Goal: Task Accomplishment & Management: Complete application form

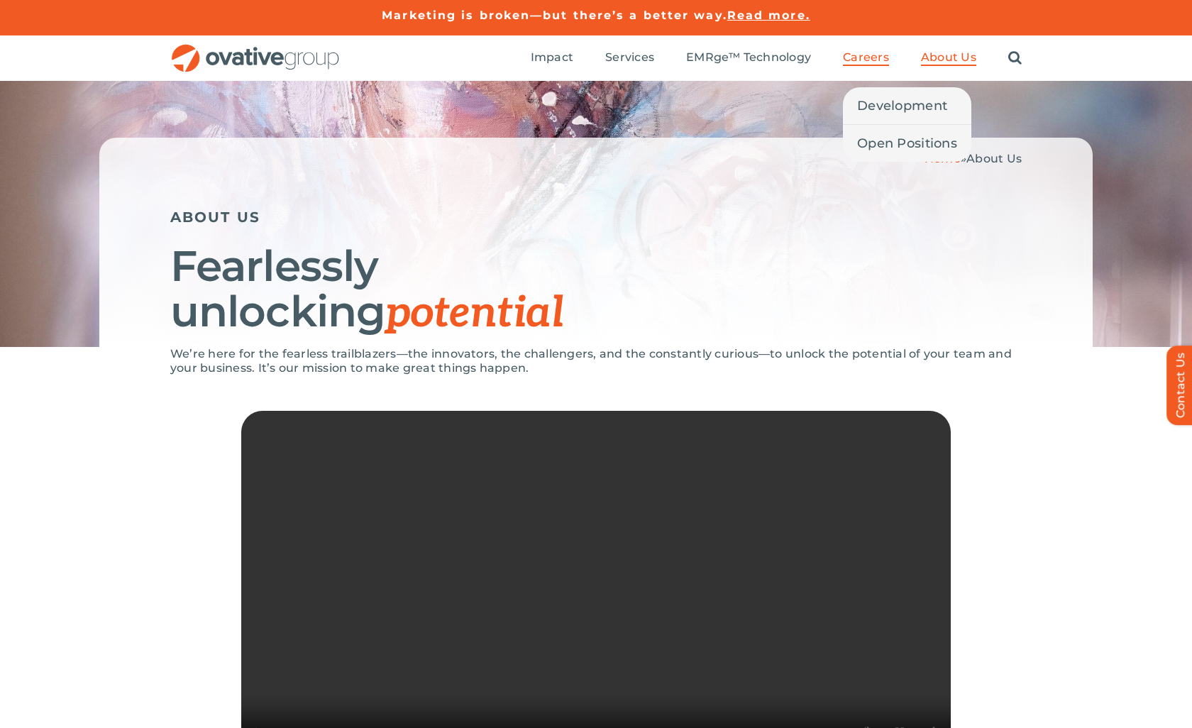
click at [864, 62] on span "Careers" at bounding box center [866, 57] width 46 height 14
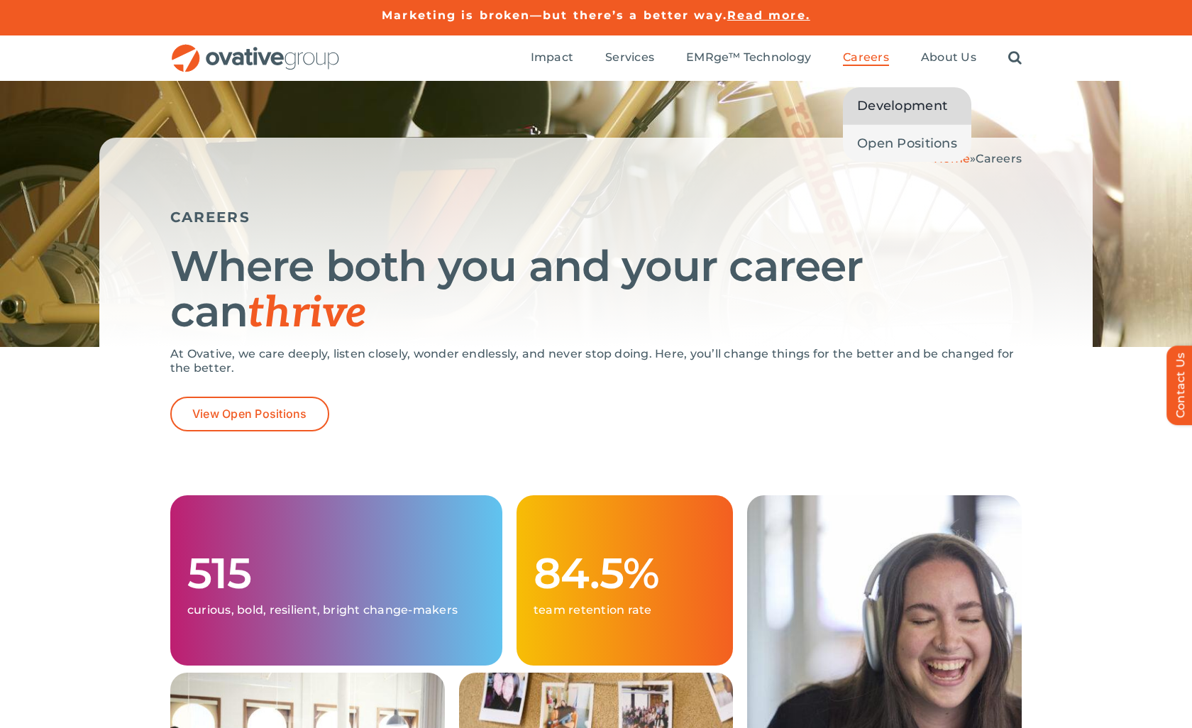
click at [874, 114] on span "Development" at bounding box center [902, 106] width 90 height 20
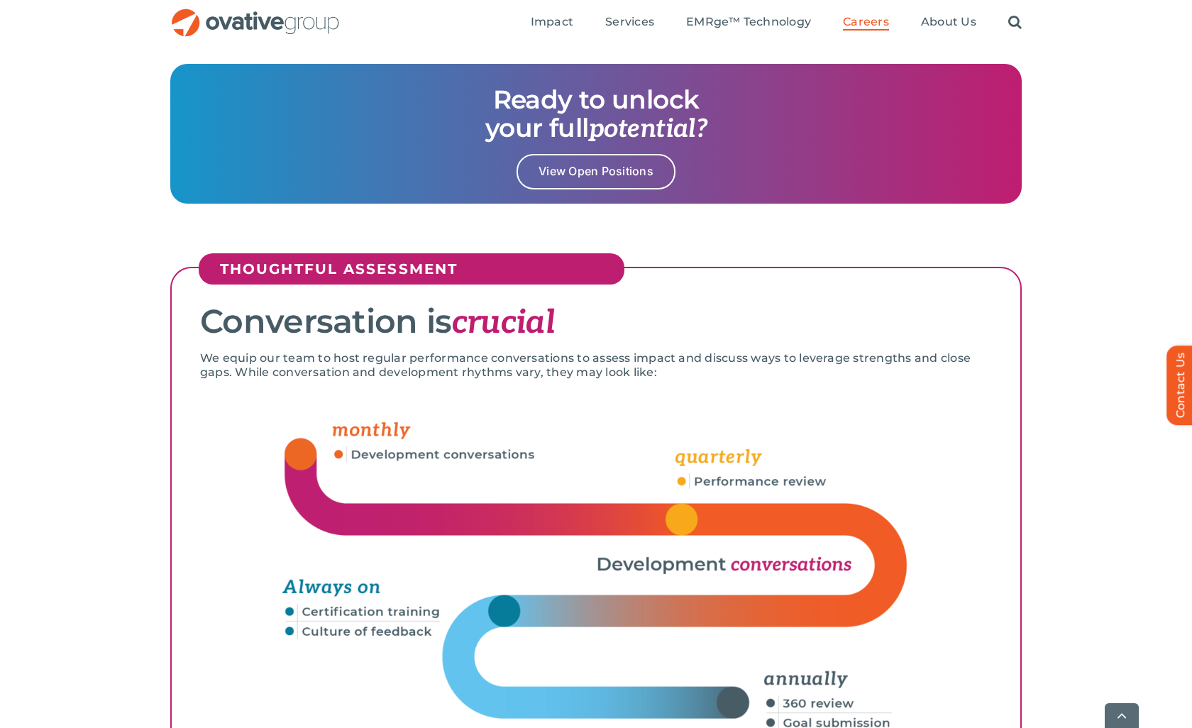
scroll to position [1845, 0]
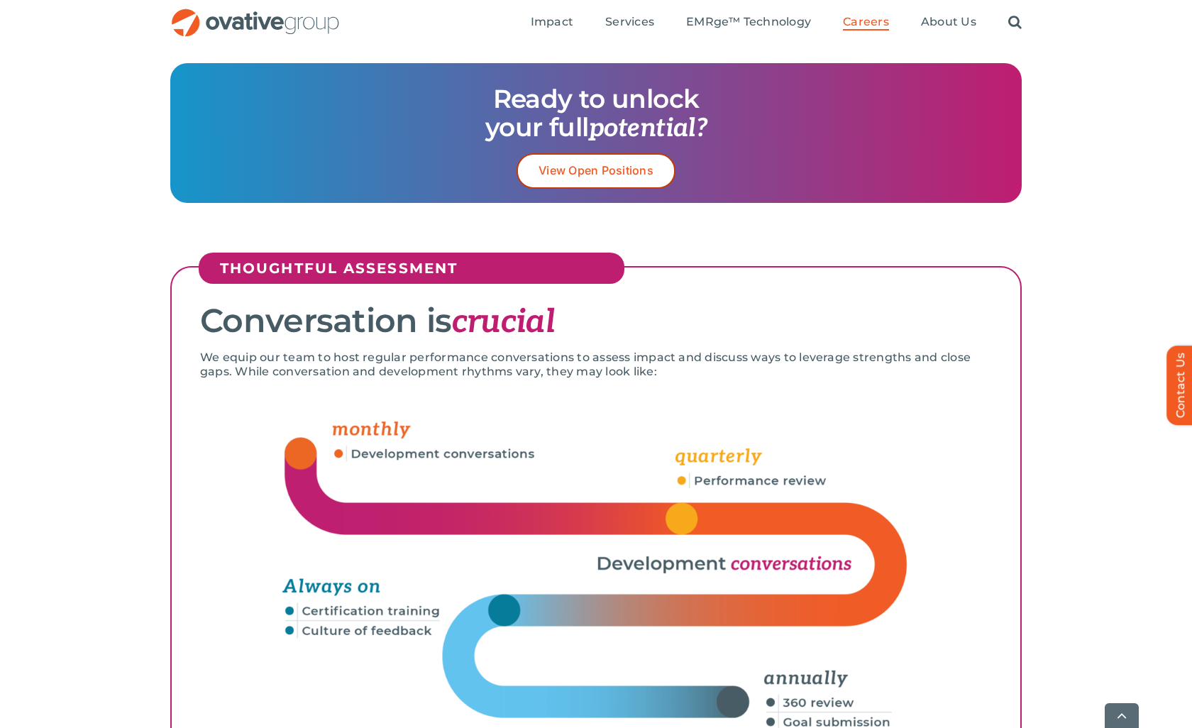
click at [636, 171] on span "View Open Positions" at bounding box center [596, 170] width 115 height 13
